Goal: Task Accomplishment & Management: Manage account settings

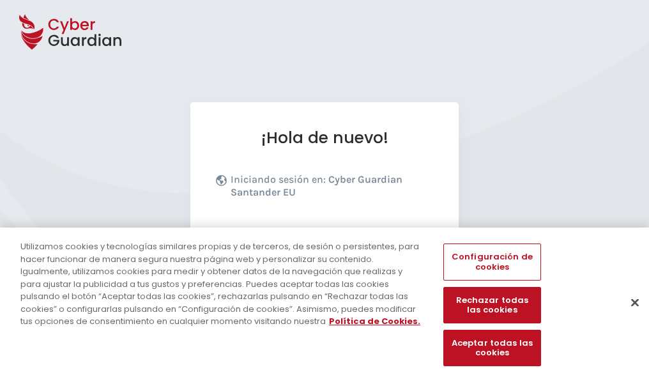
scroll to position [156, 0]
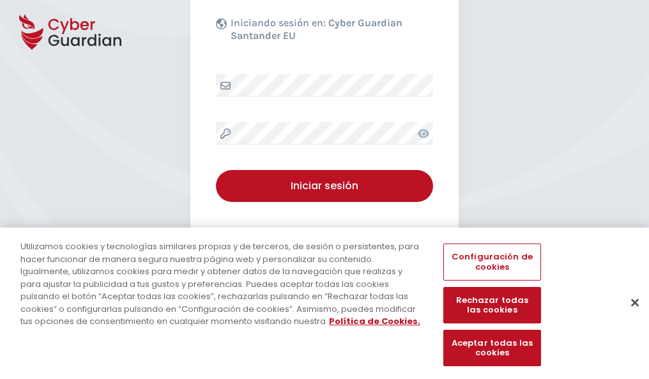
click at [628, 315] on button "Cerrar" at bounding box center [635, 302] width 28 height 28
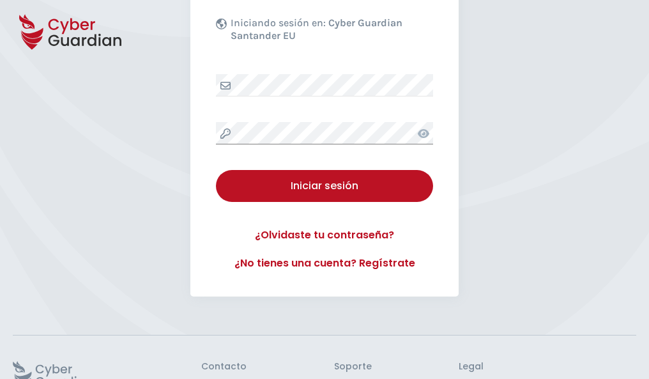
scroll to position [248, 0]
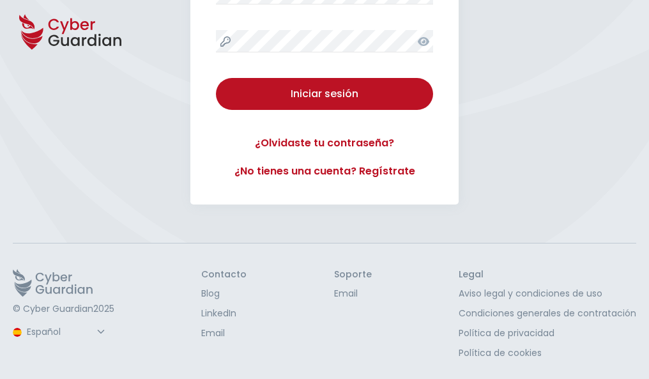
click at [216, 78] on button "Iniciar sesión" at bounding box center [324, 94] width 217 height 32
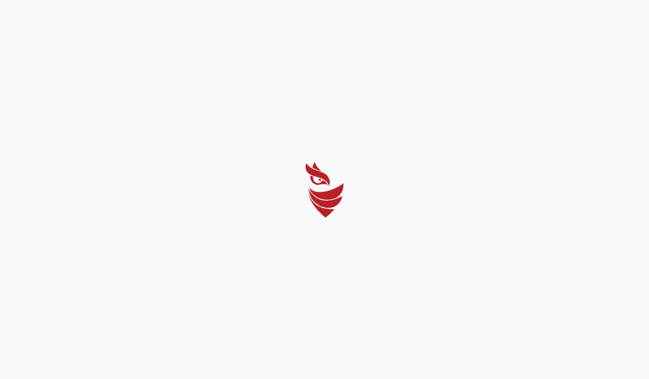
scroll to position [0, 0]
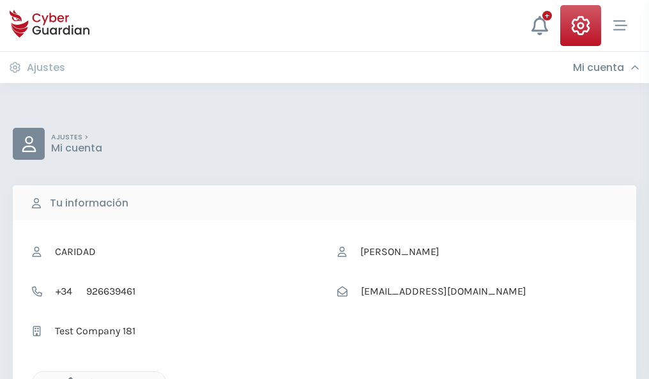
click at [67, 377] on icon "button" at bounding box center [67, 382] width 11 height 11
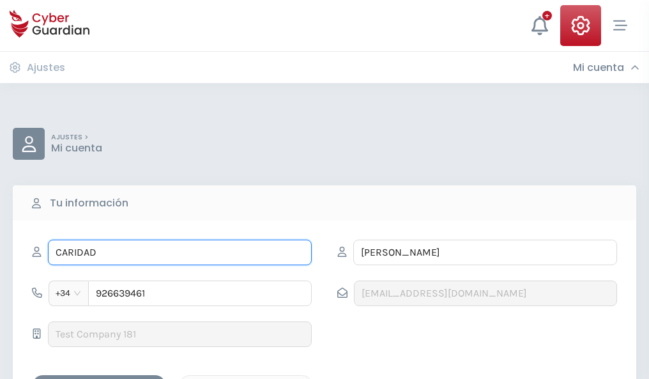
click at [179, 252] on input "CARIDAD" at bounding box center [180, 252] width 264 height 26
type input "C"
type input "Asdrubal"
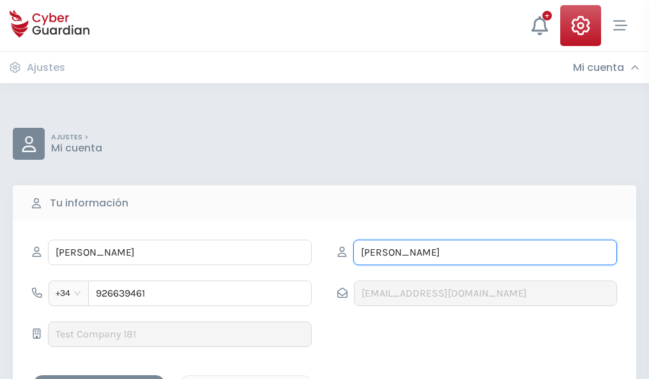
click at [485, 252] on input "GOMEZ" at bounding box center [485, 252] width 264 height 26
type input "G"
type input "Pont"
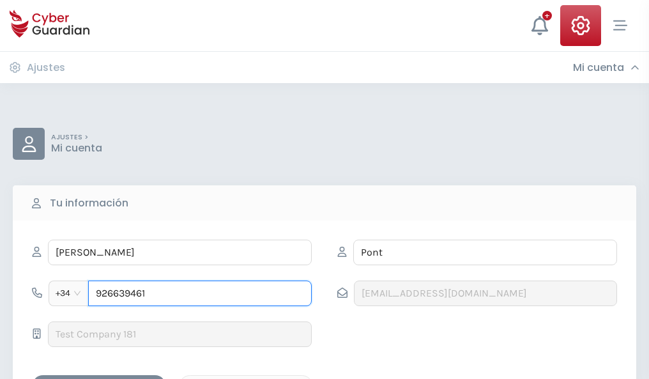
click at [200, 293] on input "926639461" at bounding box center [199, 293] width 223 height 26
type input "9"
type input "887321508"
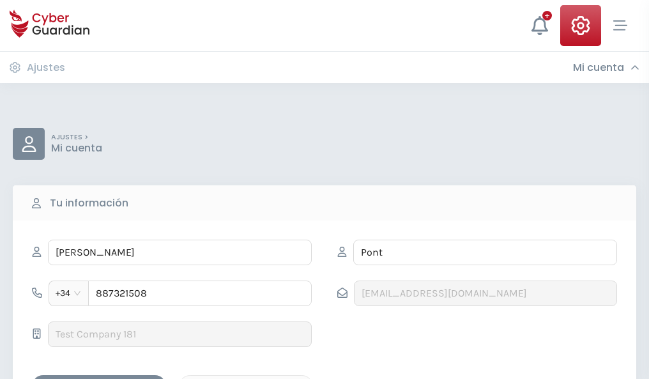
click at [99, 378] on div "Guardar cambios" at bounding box center [99, 386] width 115 height 16
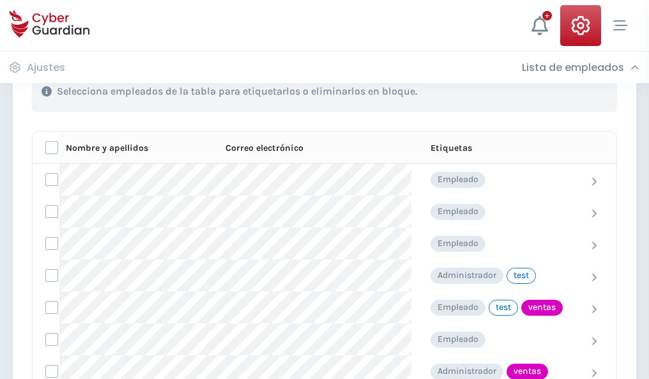
scroll to position [579, 0]
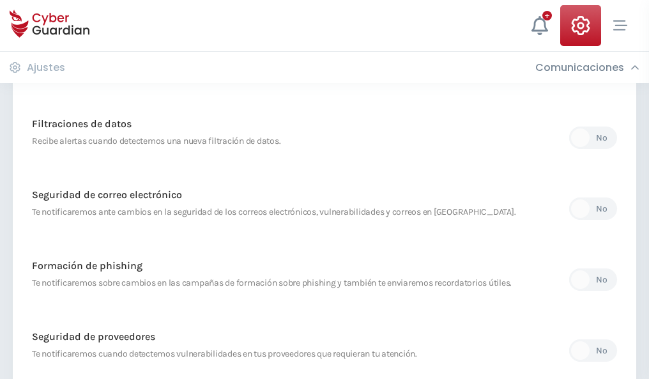
scroll to position [672, 0]
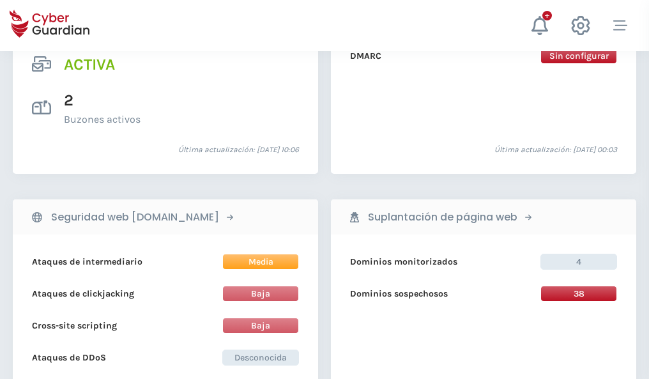
scroll to position [1298, 0]
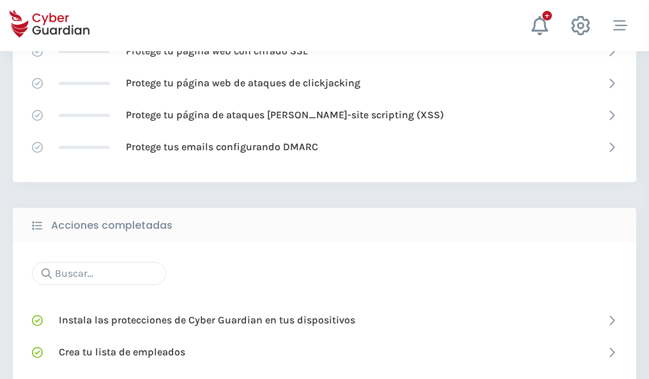
scroll to position [851, 0]
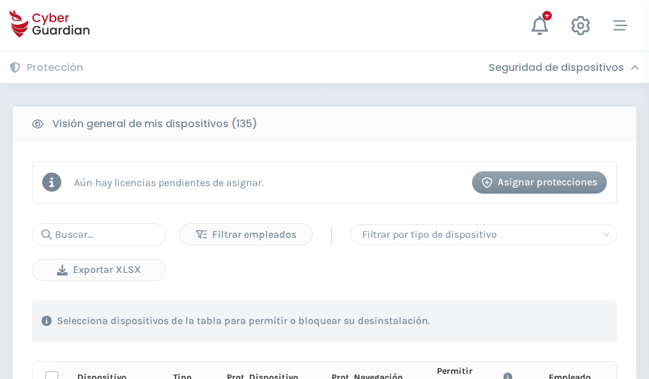
scroll to position [1128, 0]
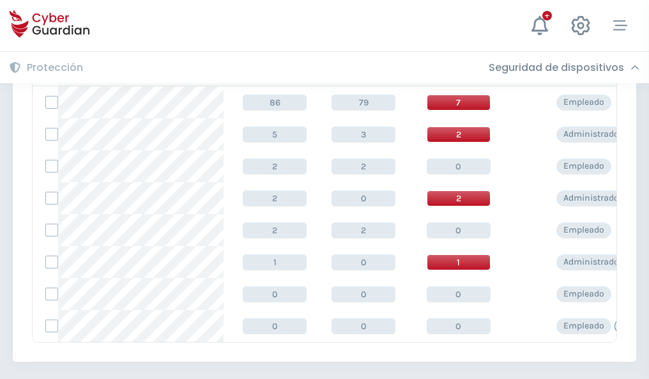
scroll to position [593, 0]
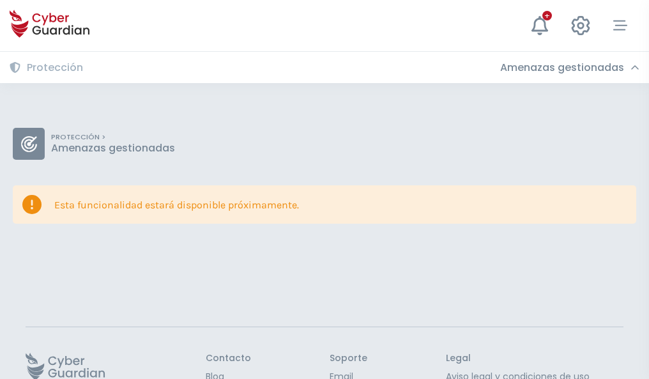
scroll to position [83, 0]
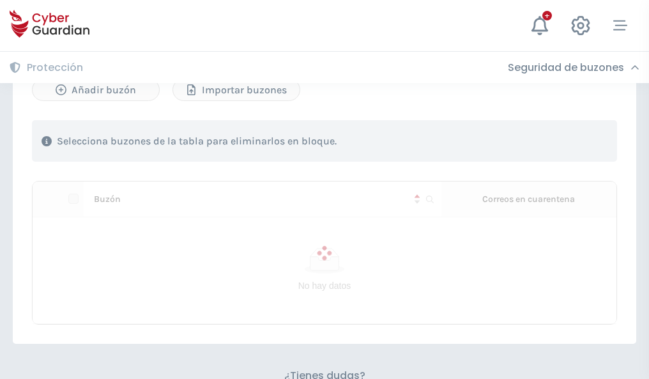
scroll to position [547, 0]
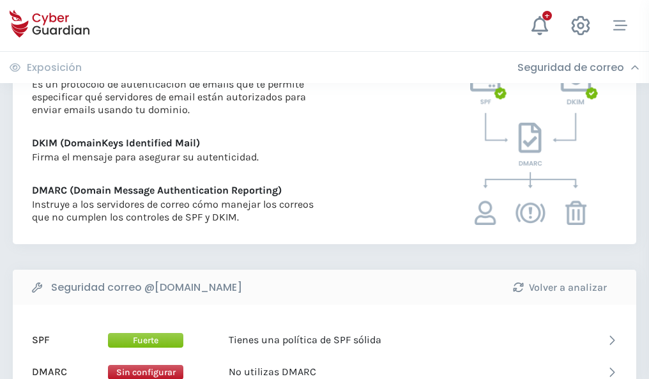
scroll to position [689, 0]
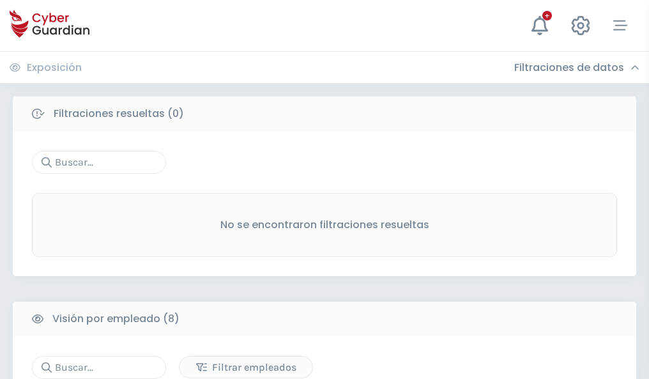
scroll to position [1088, 0]
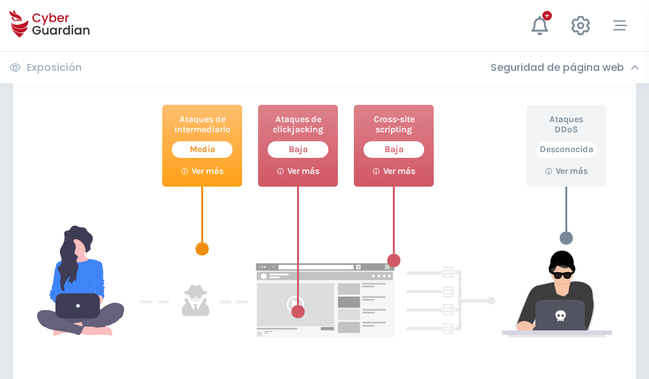
scroll to position [695, 0]
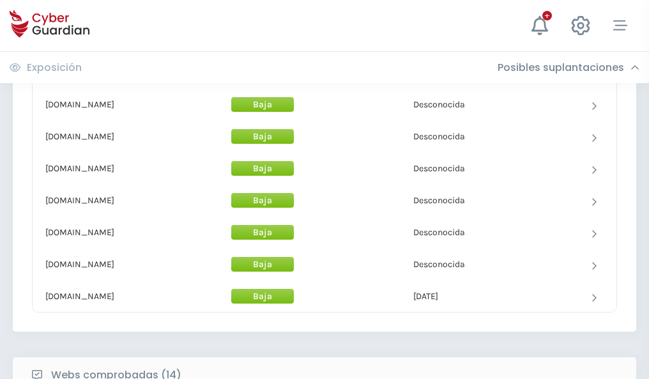
scroll to position [1245, 0]
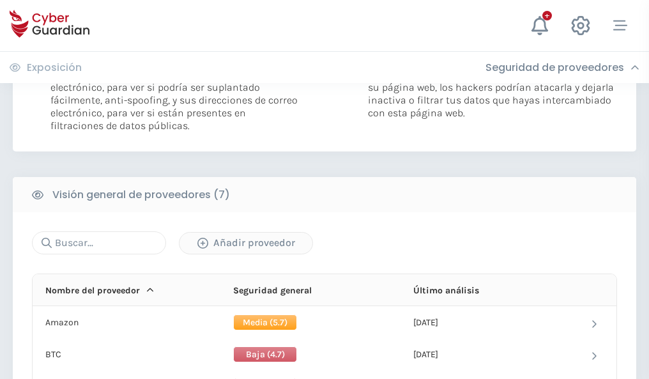
scroll to position [855, 0]
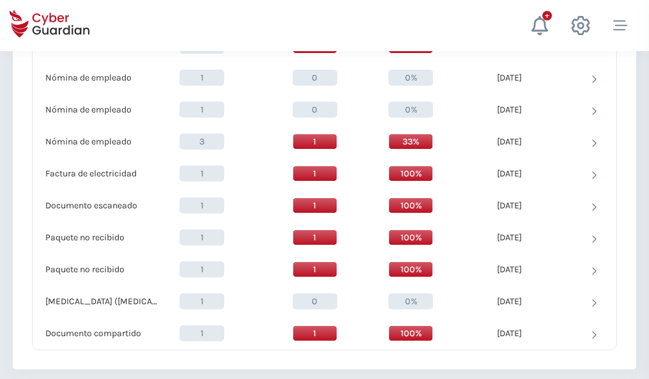
scroll to position [1324, 0]
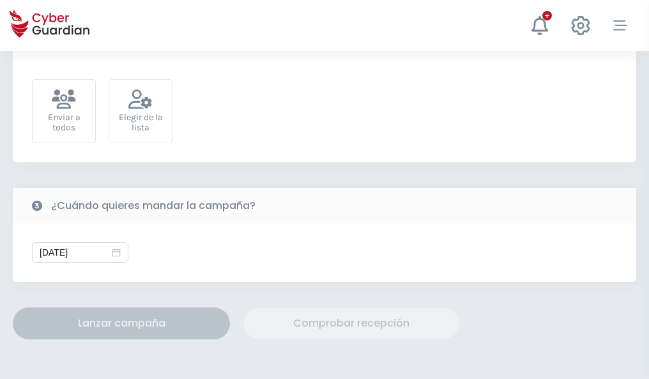
scroll to position [467, 0]
